Goal: Transaction & Acquisition: Register for event/course

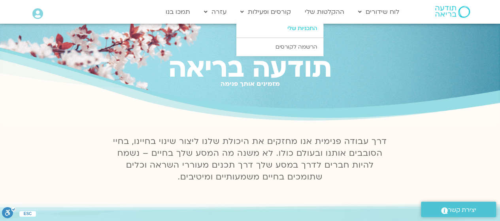
click at [296, 28] on link "התכניות שלי" at bounding box center [280, 28] width 87 height 18
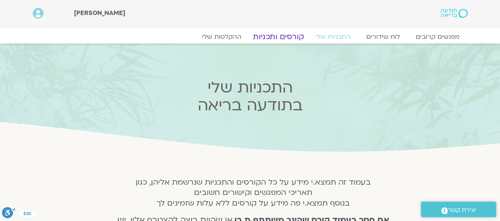
click at [283, 36] on link "קורסים ותכניות" at bounding box center [279, 36] width 70 height 9
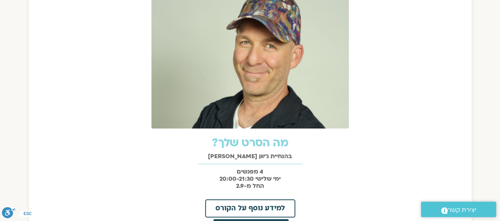
scroll to position [283, 0]
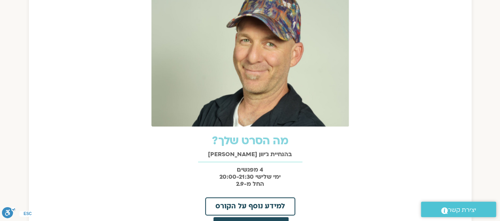
drag, startPoint x: 289, startPoint y: 128, endPoint x: 354, endPoint y: 155, distance: 71.1
click at [354, 155] on h2 "בהנחיית ג'יוון [PERSON_NAME]" at bounding box center [250, 154] width 435 height 7
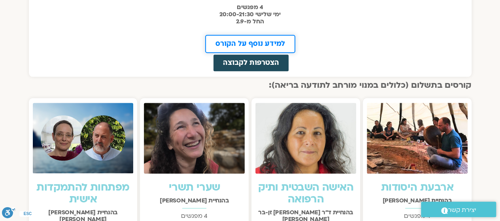
scroll to position [470, 0]
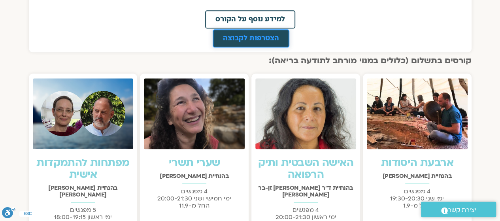
click at [286, 33] on link "הצטרפות לקבוצה" at bounding box center [251, 38] width 77 height 18
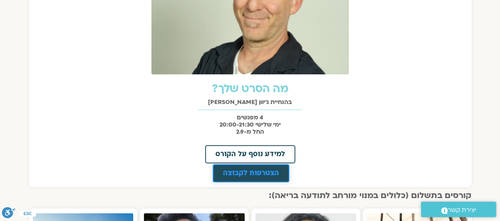
scroll to position [437, 0]
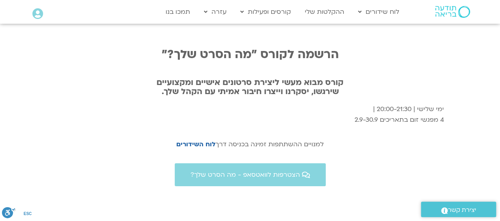
scroll to position [2694, 0]
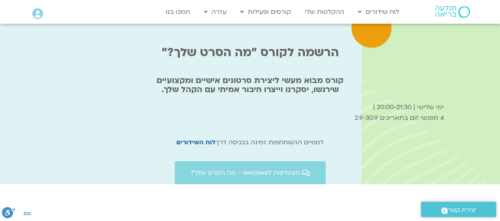
click at [39, 8] on div "Main Menu אזור אישי הזמנות התנתקות פרטי המורה הוספת אירוע" at bounding box center [65, 14] width 74 height 20
click at [39, 13] on icon at bounding box center [37, 13] width 11 height 11
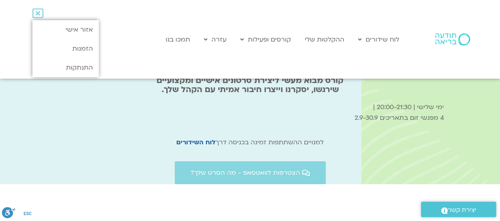
click at [39, 13] on icon at bounding box center [37, 13] width 11 height 11
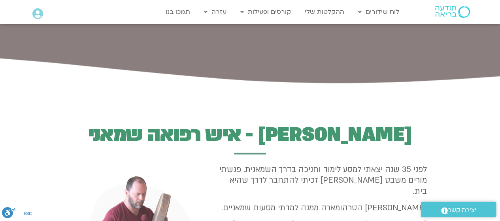
scroll to position [794, 0]
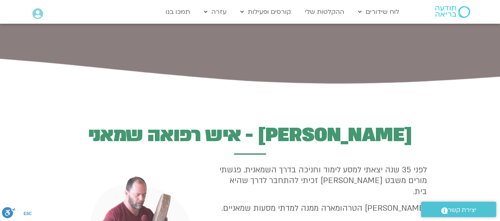
click at [32, 12] on div "Main Menu אזור אישי הזמנות התנתקות פרטי המורה הוספת אירוע" at bounding box center [65, 14] width 74 height 20
click at [36, 15] on icon at bounding box center [37, 13] width 11 height 11
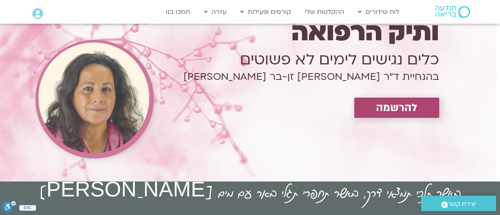
click at [384, 102] on span "להרשמה" at bounding box center [397, 108] width 42 height 12
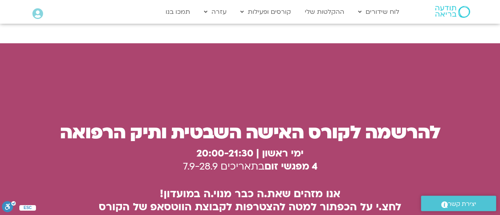
scroll to position [2122, 0]
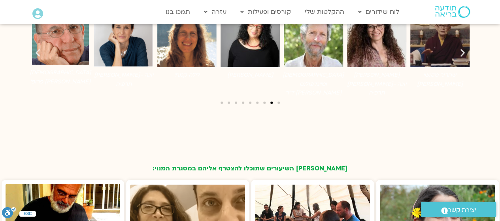
scroll to position [1174, 0]
